Goal: Information Seeking & Learning: Learn about a topic

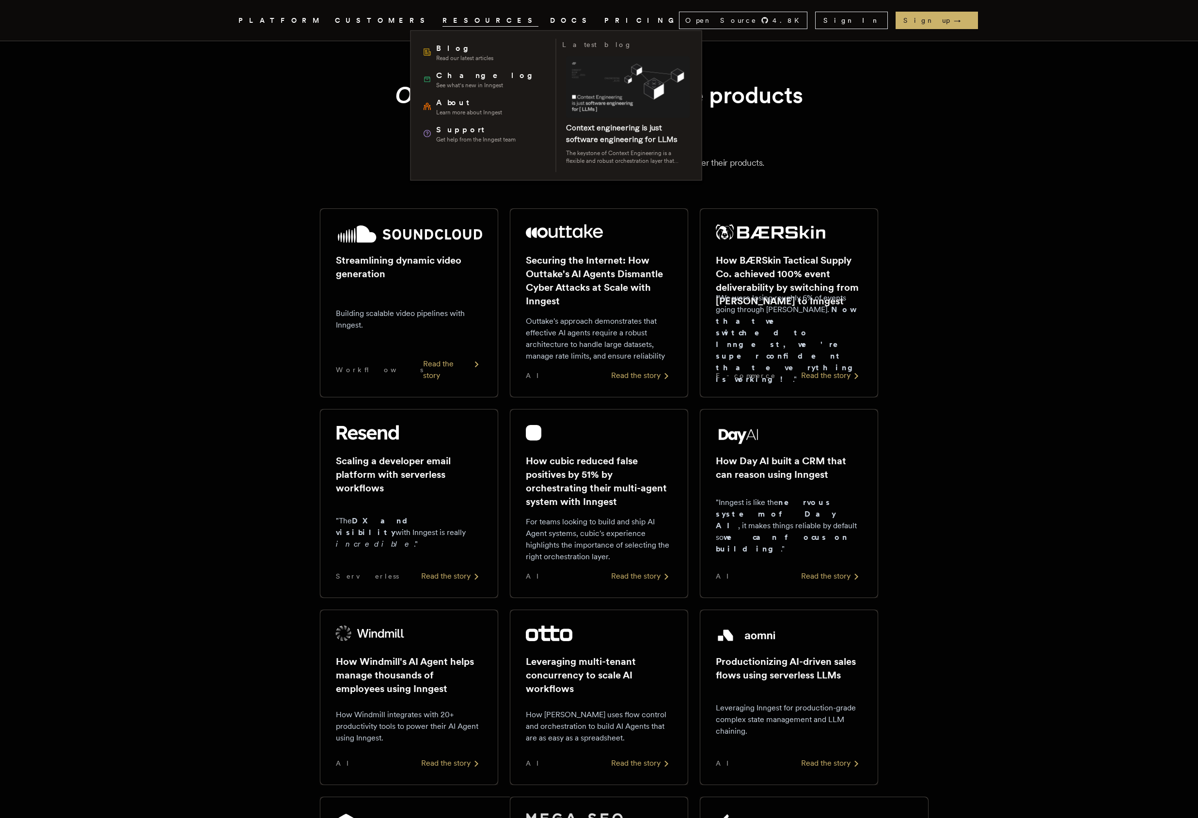
click at [442, 18] on span "RESOURCES" at bounding box center [490, 21] width 96 height 12
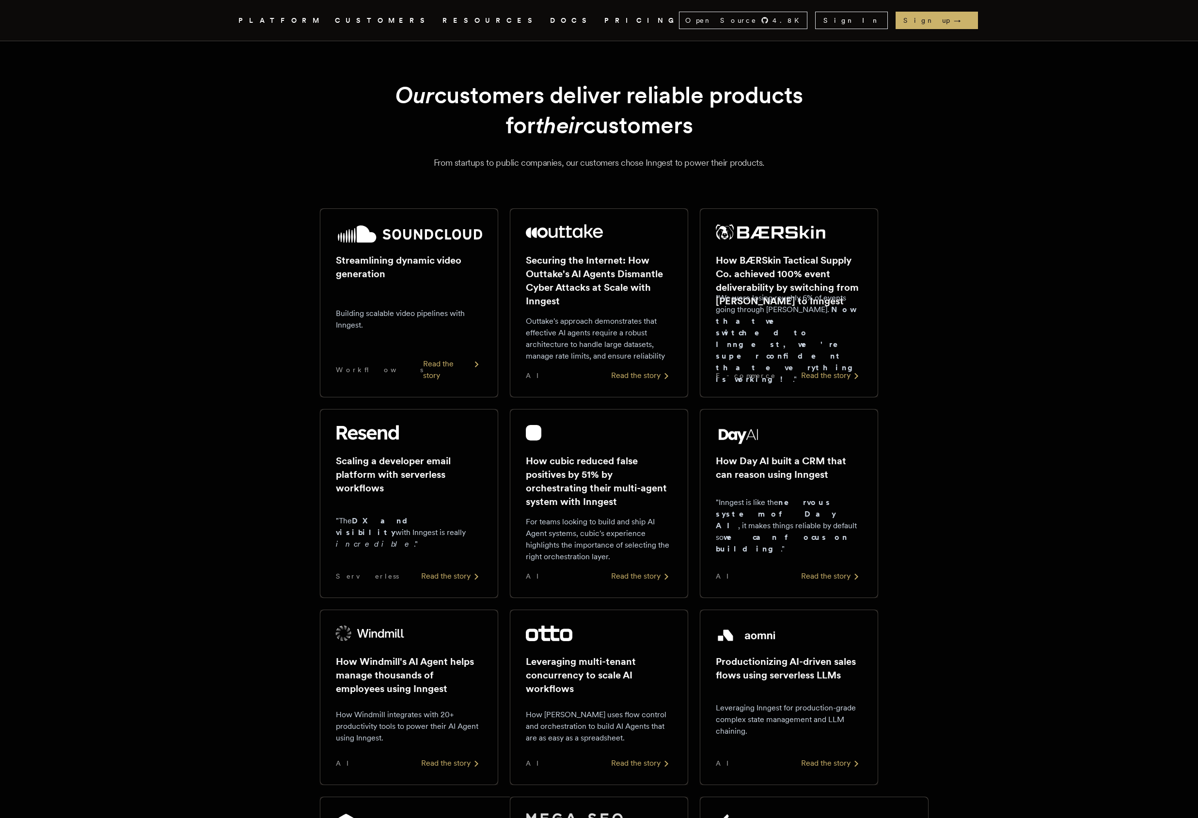
click at [442, 18] on span "RESOURCES" at bounding box center [490, 21] width 96 height 12
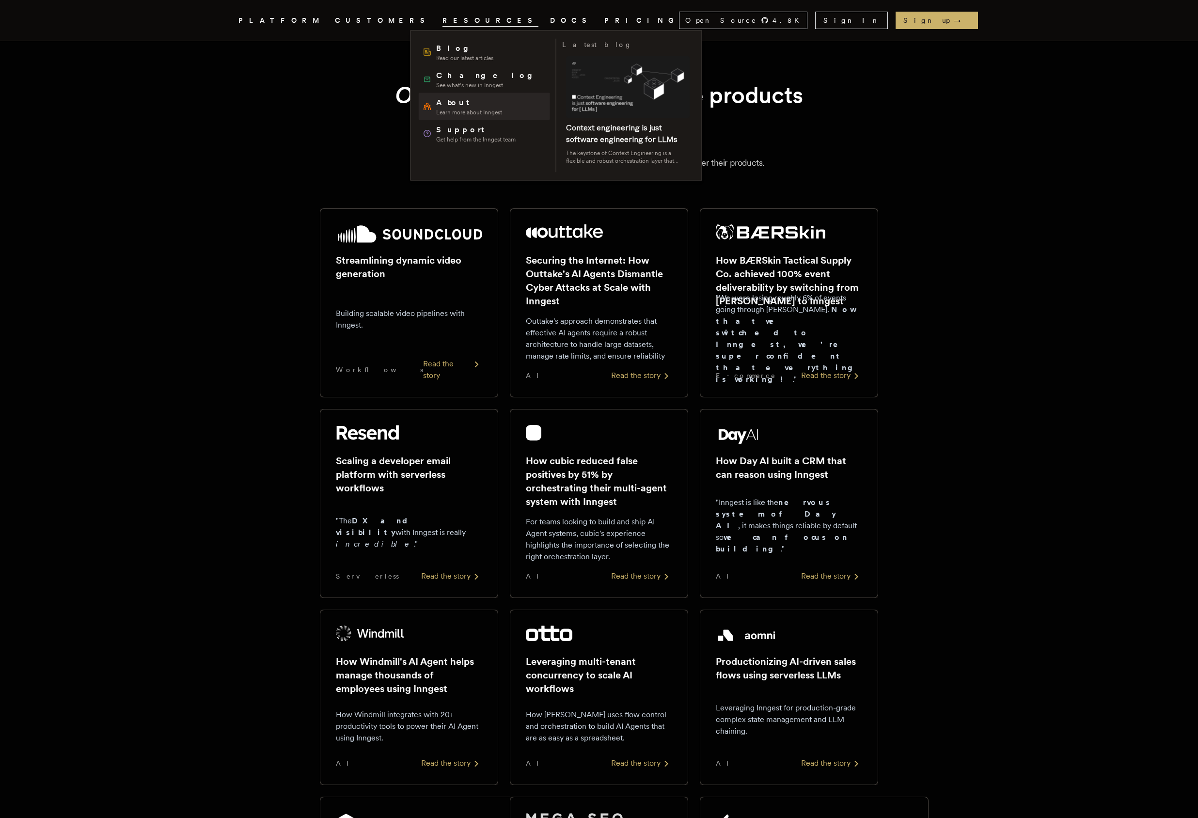
click at [481, 114] on span "Learn more about Inngest" at bounding box center [469, 113] width 66 height 8
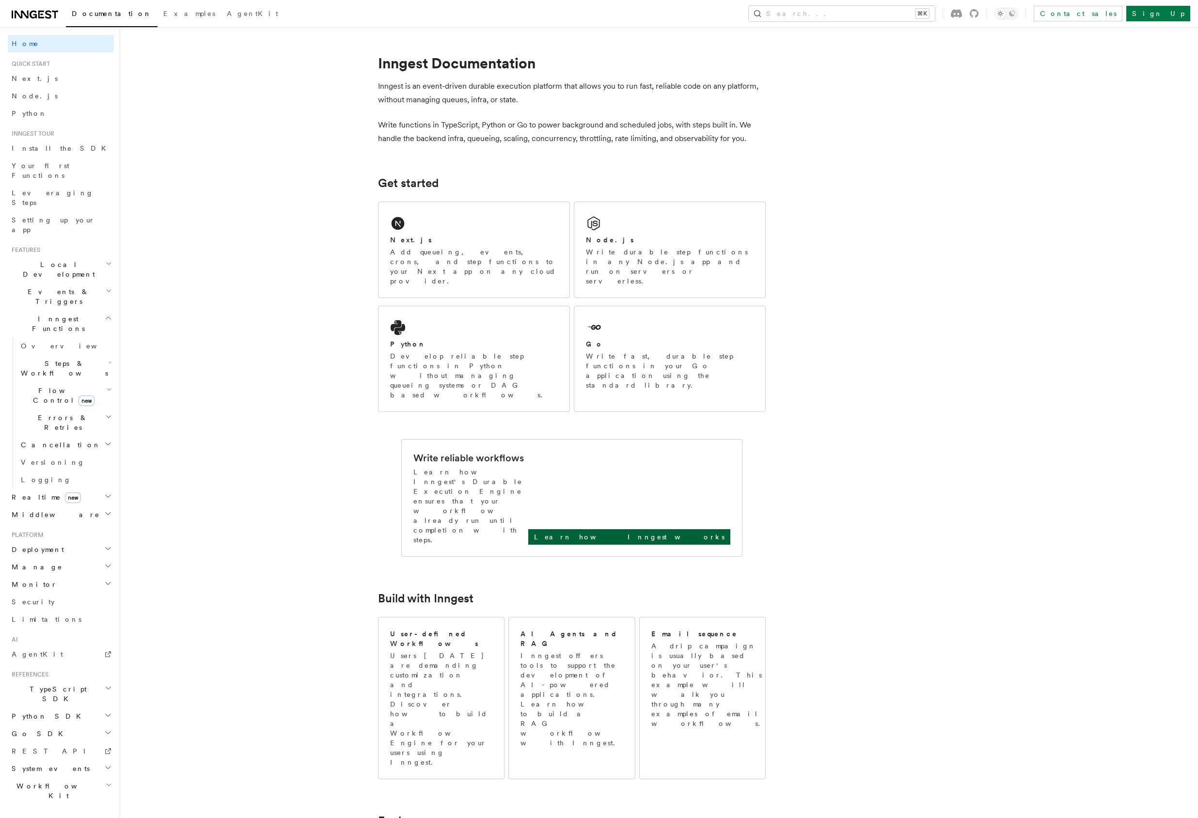
click at [720, 532] on p "Learn how Inngest works" at bounding box center [629, 537] width 190 height 10
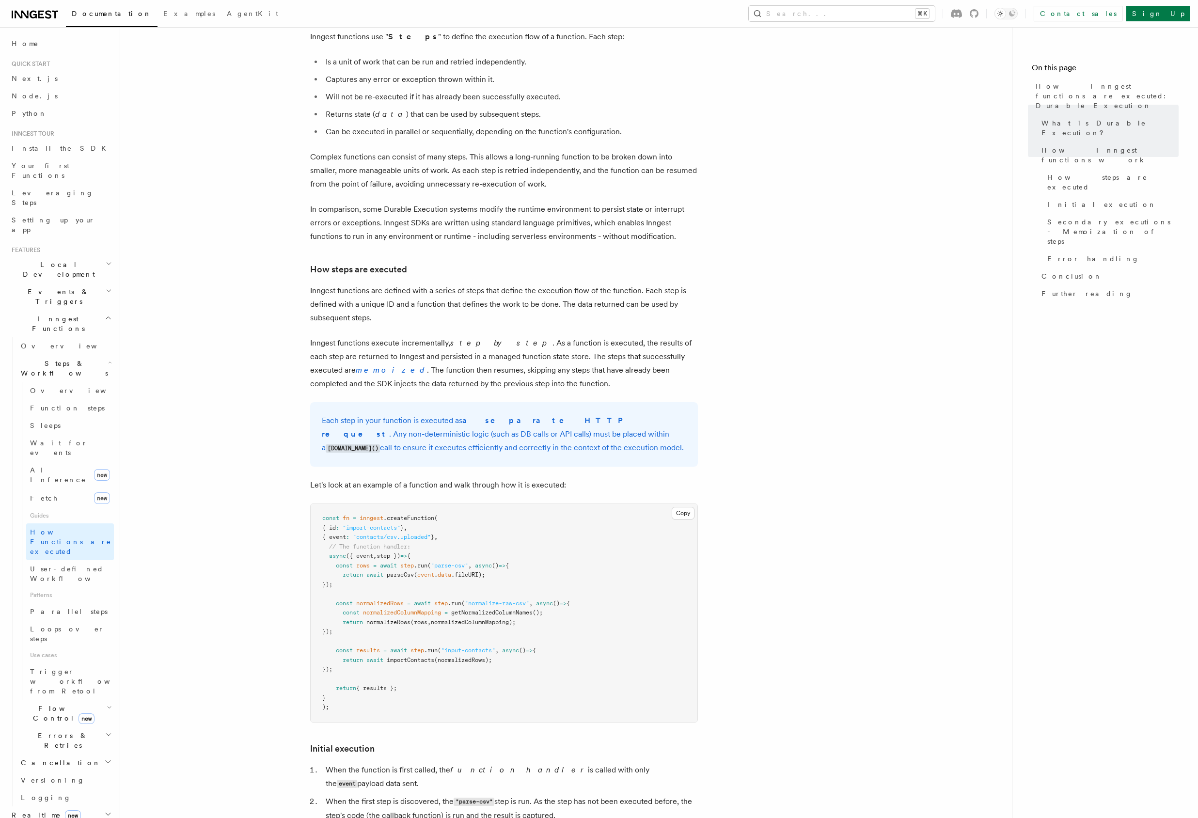
scroll to position [764, 0]
